Goal: Check status

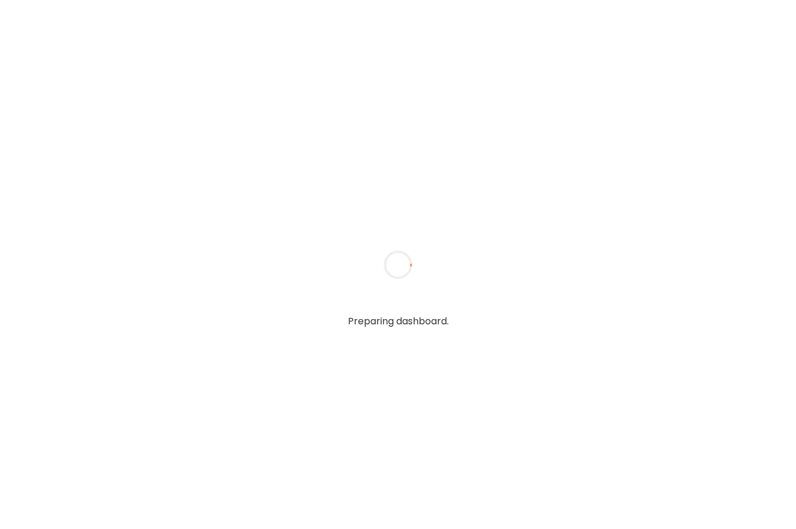
type input "**********"
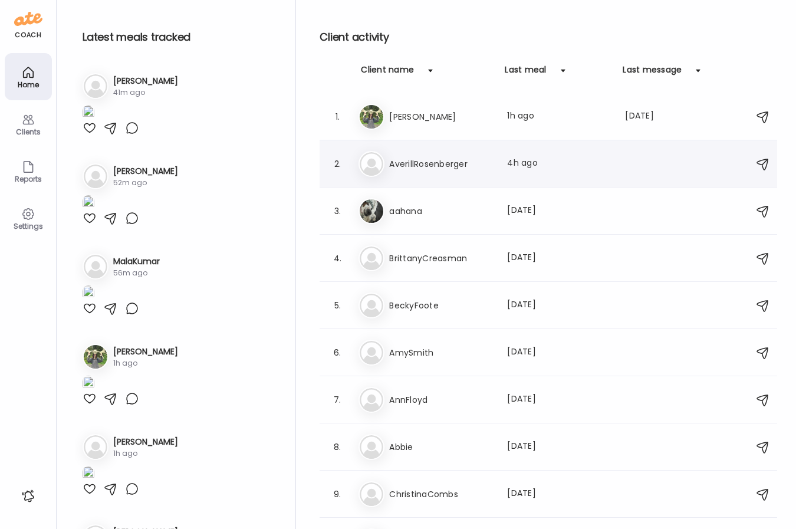
type input "**********"
click at [454, 160] on h3 "AverillRosenberger" at bounding box center [441, 164] width 104 height 14
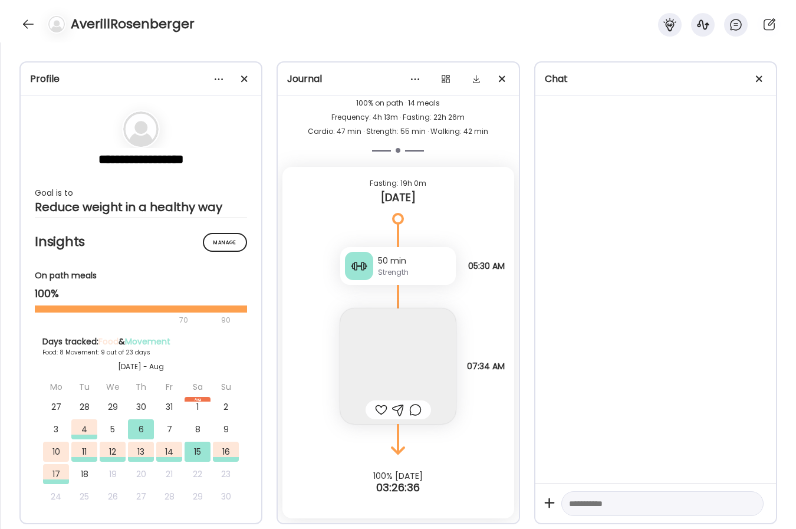
scroll to position [14337, 0]
click at [246, 80] on span at bounding box center [244, 79] width 6 height 6
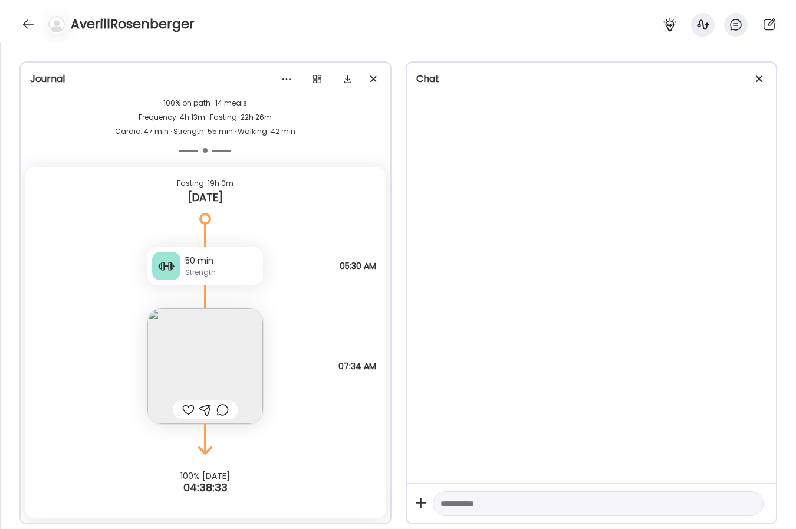
click at [686, 22] on div at bounding box center [720, 25] width 132 height 24
click at [670, 22] on icon at bounding box center [670, 25] width 14 height 14
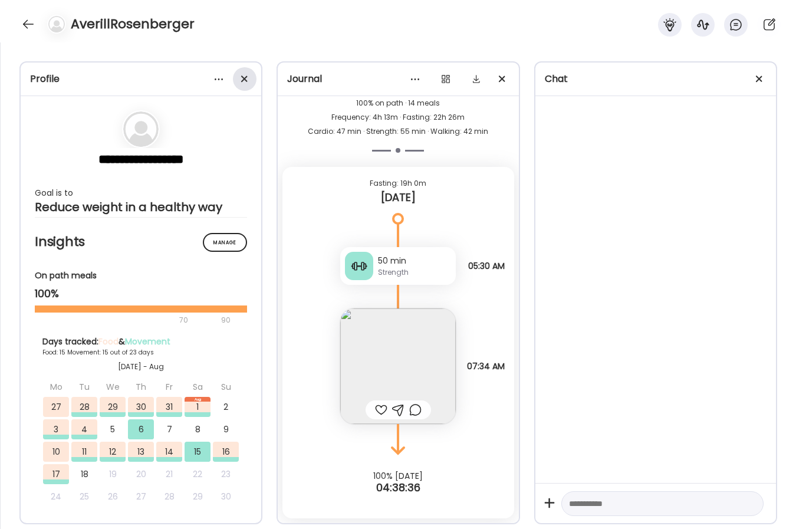
click at [244, 80] on span at bounding box center [244, 79] width 6 height 6
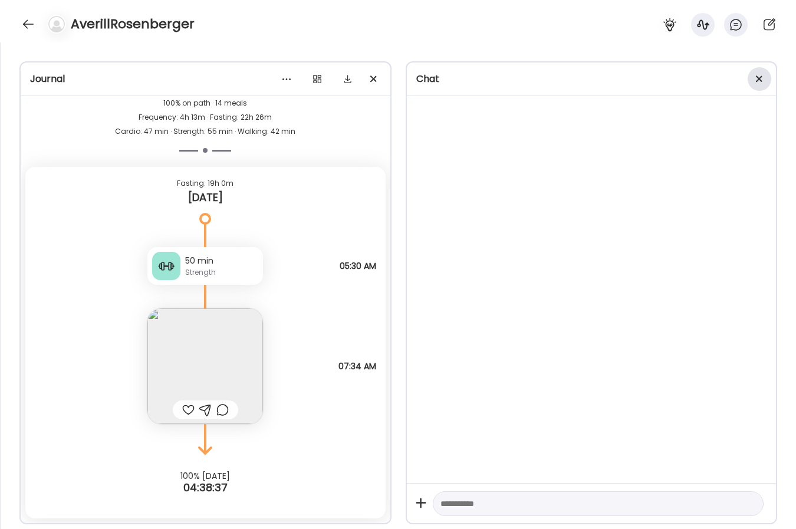
click at [759, 77] on span at bounding box center [759, 79] width 6 height 6
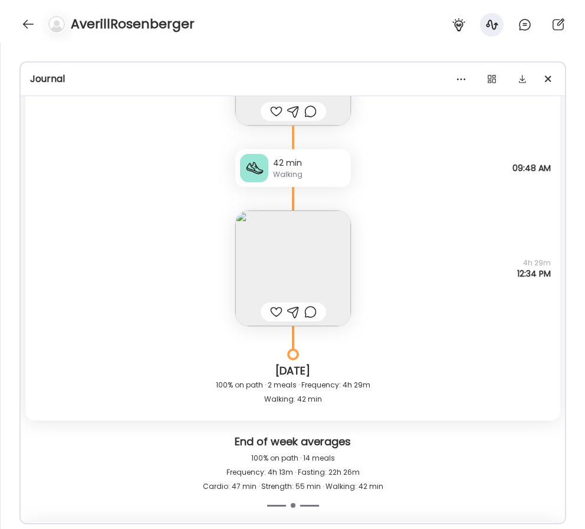
scroll to position [13936, 0]
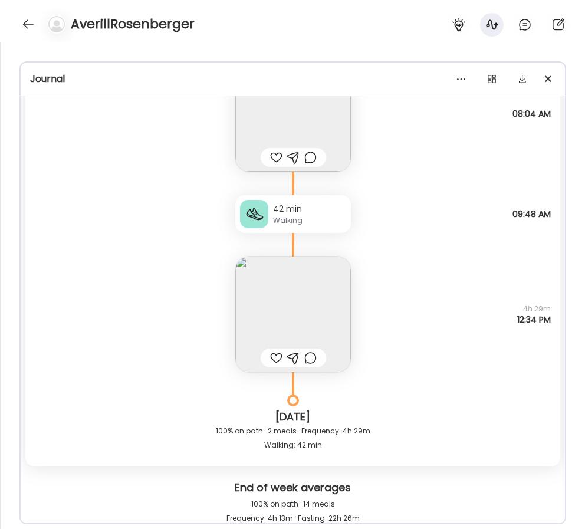
click at [319, 320] on img at bounding box center [293, 315] width 116 height 116
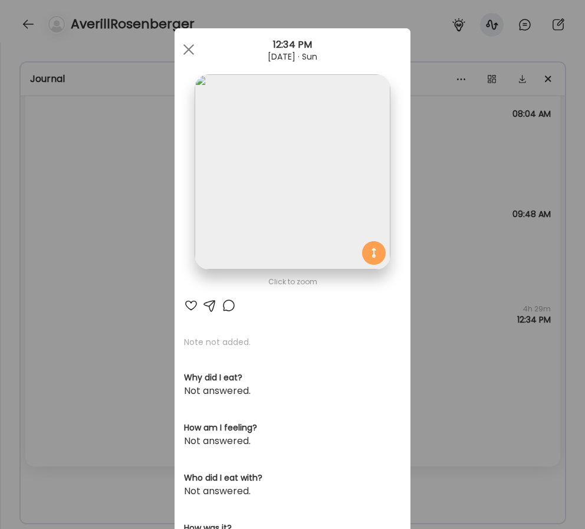
click at [322, 196] on img at bounding box center [292, 171] width 195 height 195
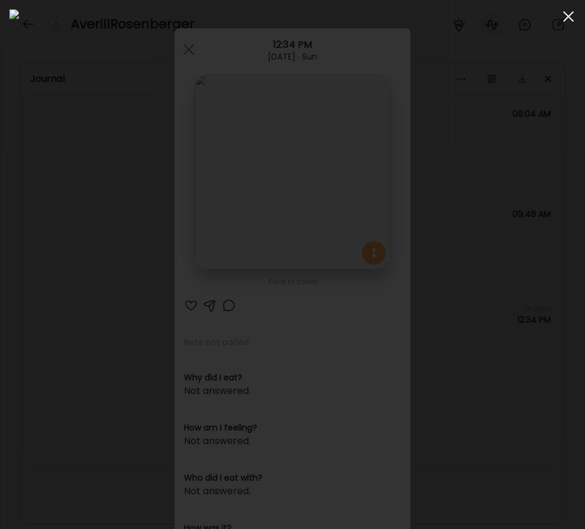
click at [563, 17] on div at bounding box center [569, 17] width 24 height 24
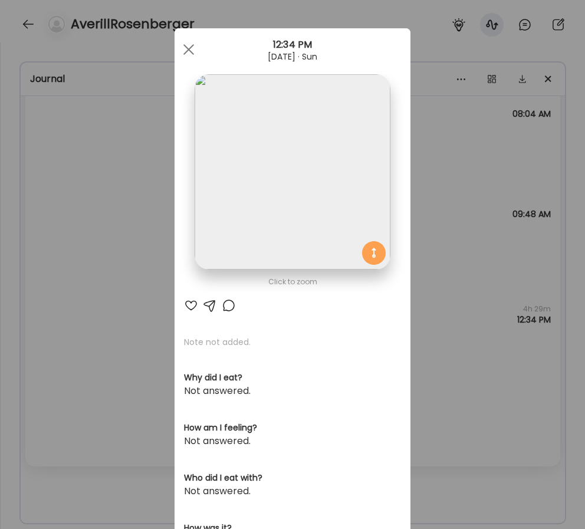
click at [420, 244] on div "Ate Coach Dashboard Wahoo! It’s official Take a moment to set up your Coach Pro…" at bounding box center [292, 264] width 585 height 529
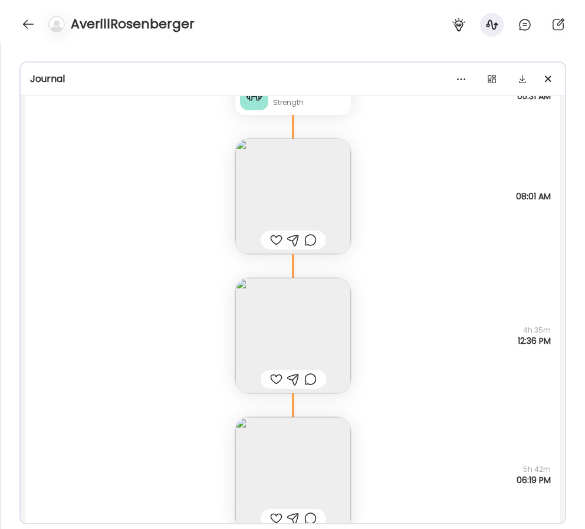
scroll to position [11767, 0]
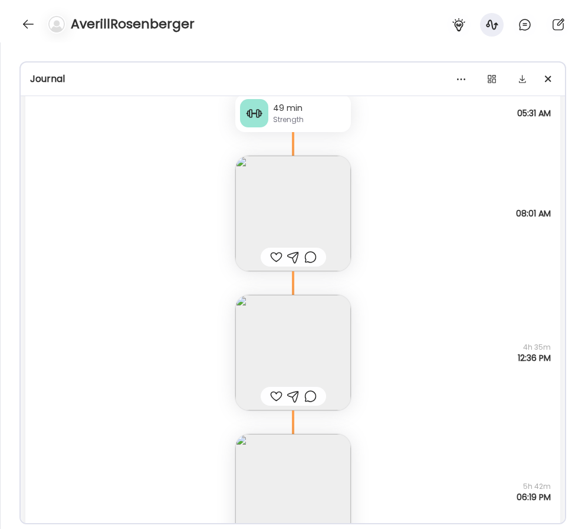
click at [297, 343] on img at bounding box center [293, 353] width 116 height 116
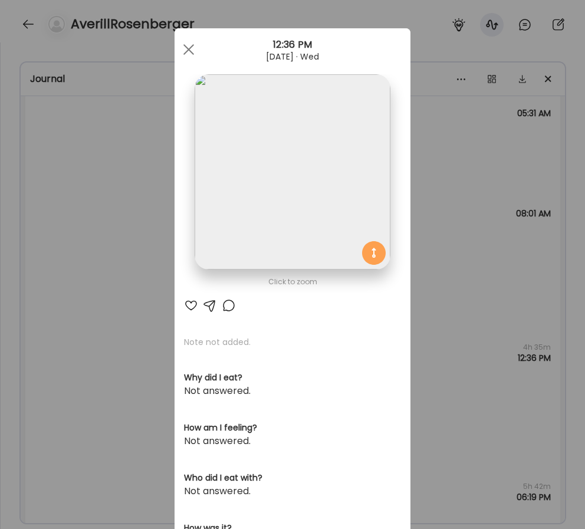
click at [313, 205] on img at bounding box center [292, 171] width 195 height 195
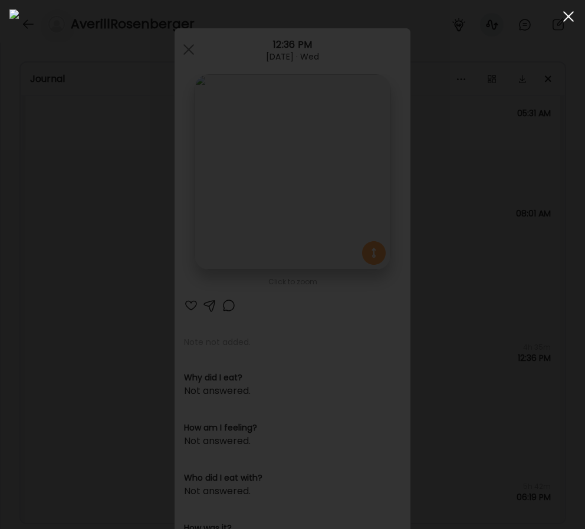
click at [567, 16] on span at bounding box center [568, 16] width 11 height 11
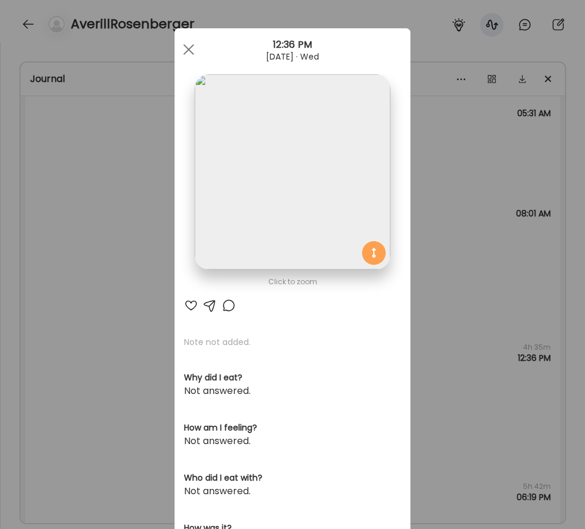
click at [424, 324] on div "Ate Coach Dashboard Wahoo! It’s official Take a moment to set up your Coach Pro…" at bounding box center [292, 264] width 585 height 529
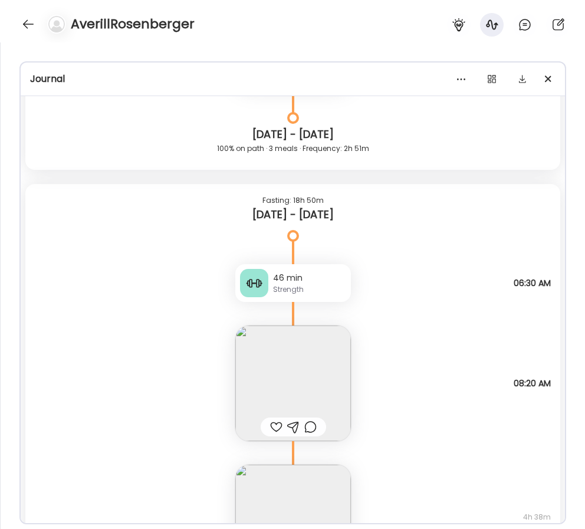
scroll to position [4319, 0]
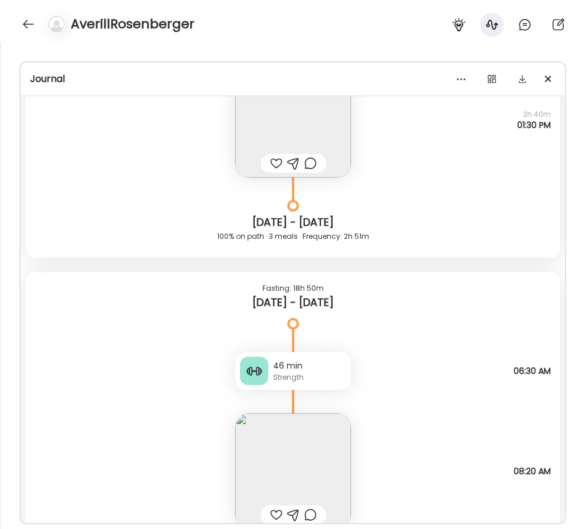
click at [309, 446] on img at bounding box center [293, 472] width 116 height 116
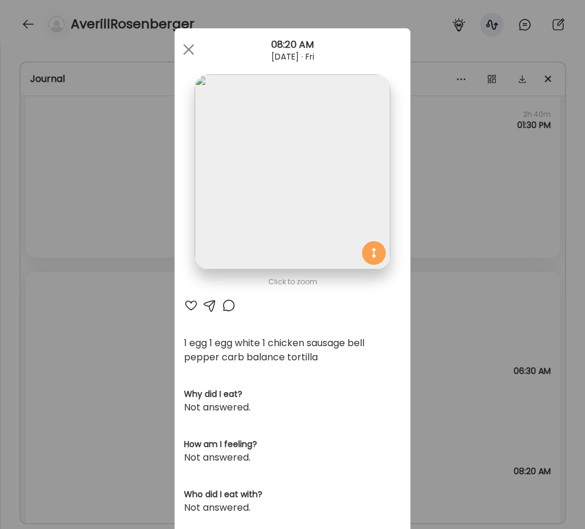
click at [317, 173] on img at bounding box center [292, 171] width 195 height 195
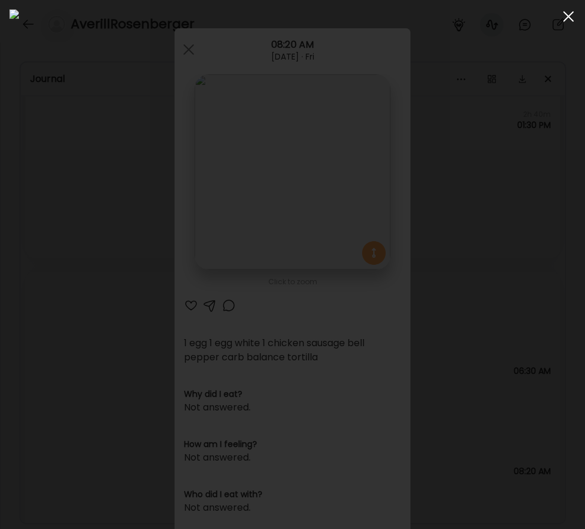
click at [567, 18] on div at bounding box center [569, 17] width 24 height 24
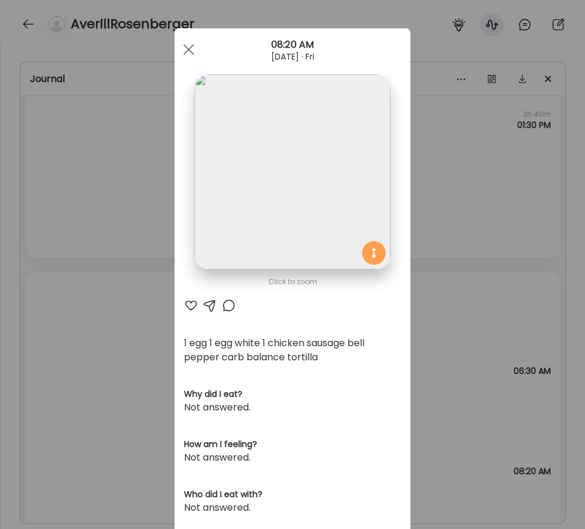
click at [466, 247] on div "Ate Coach Dashboard Wahoo! It’s official Take a moment to set up your Coach Pro…" at bounding box center [292, 264] width 585 height 529
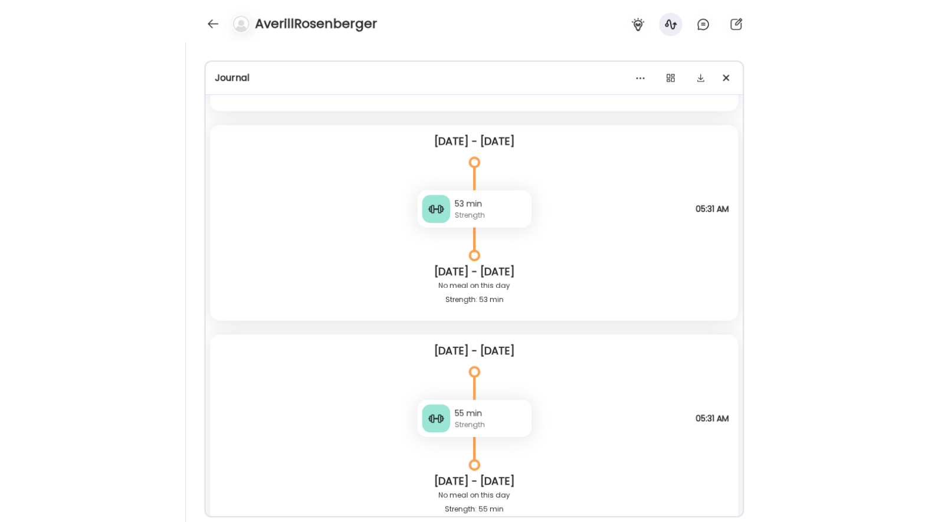
scroll to position [3630, 0]
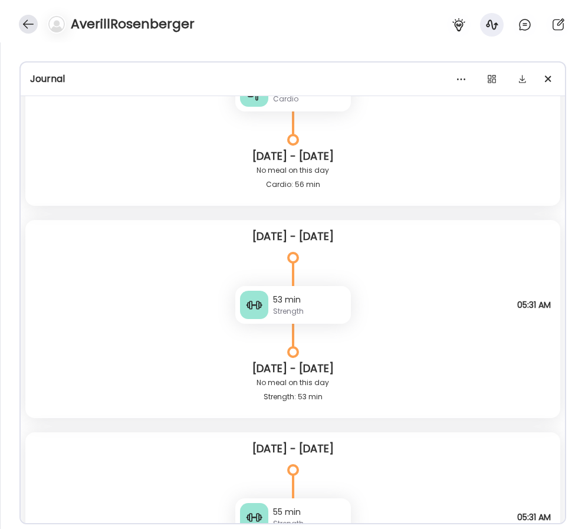
click at [28, 26] on div at bounding box center [28, 24] width 19 height 19
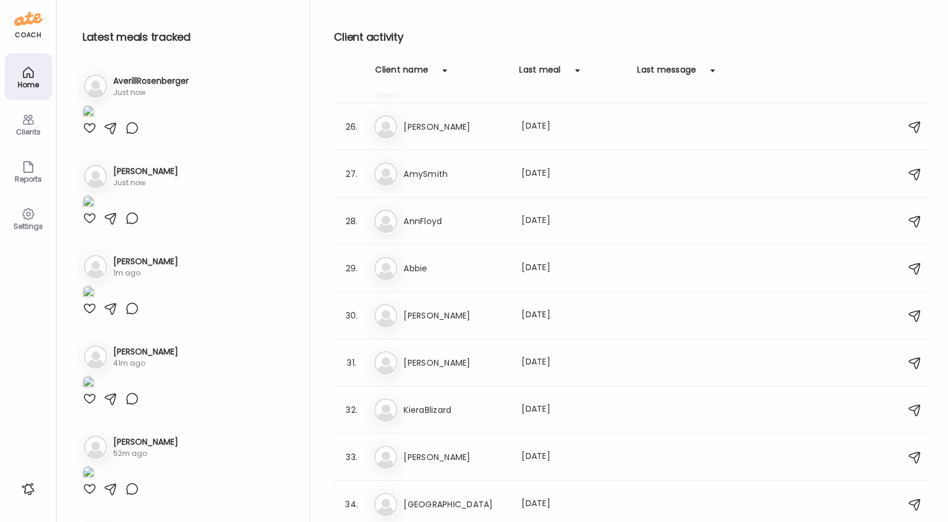
scroll to position [1505, 0]
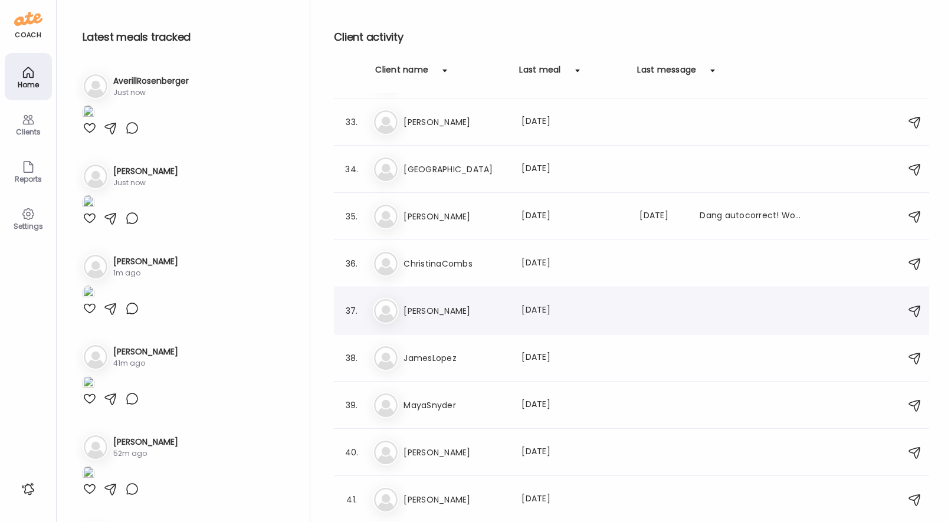
click at [619, 311] on div "Last meal: [DATE]" at bounding box center [573, 311] width 104 height 14
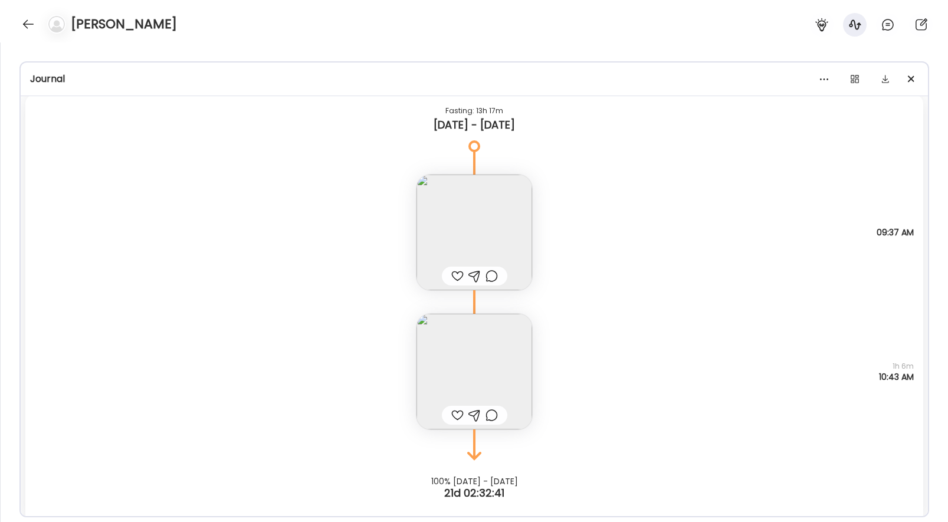
scroll to position [4023, 0]
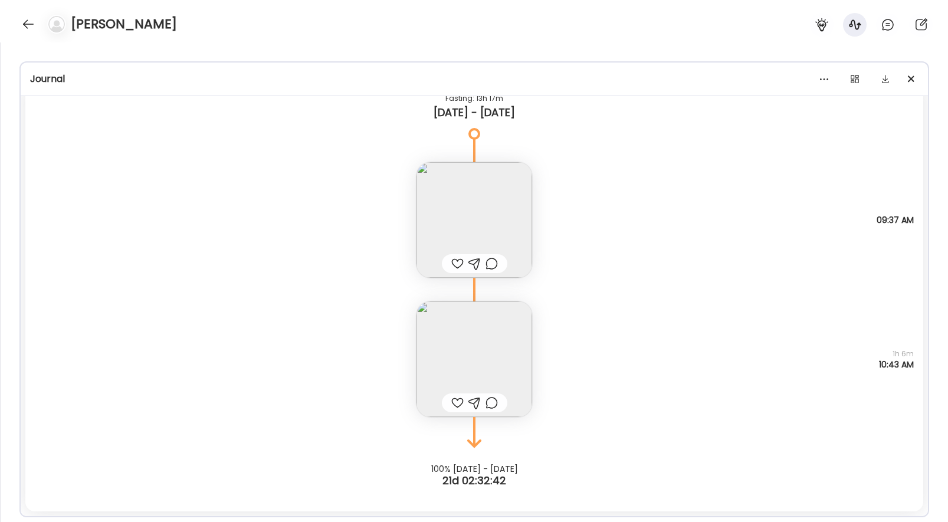
click at [494, 199] on img at bounding box center [474, 220] width 116 height 116
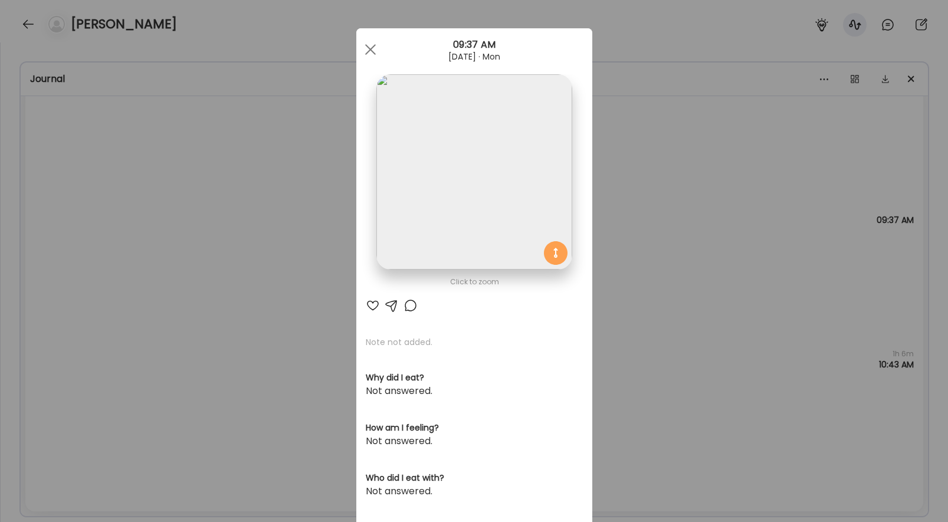
click at [698, 228] on div "Ate Coach Dashboard Wahoo! It’s official Take a moment to set up your Coach Pro…" at bounding box center [474, 261] width 948 height 522
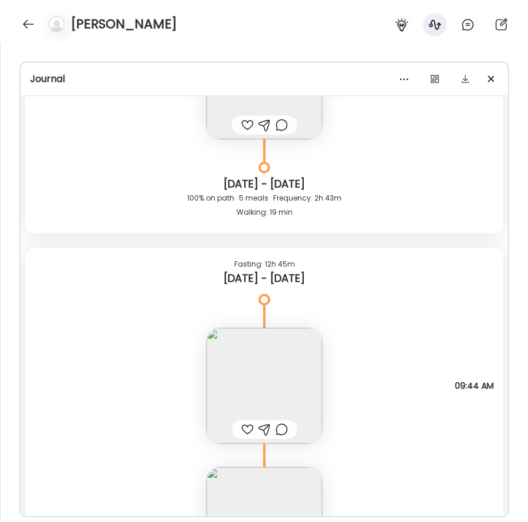
scroll to position [1031, 0]
